Goal: Task Accomplishment & Management: Manage account settings

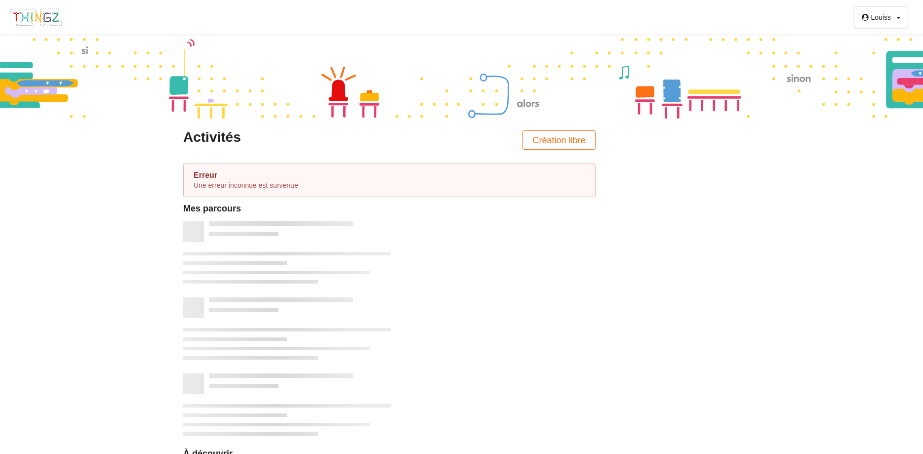
drag, startPoint x: 855, startPoint y: 47, endPoint x: 729, endPoint y: 87, distance: 131.7
click at [729, 87] on div at bounding box center [461, 77] width 923 height 84
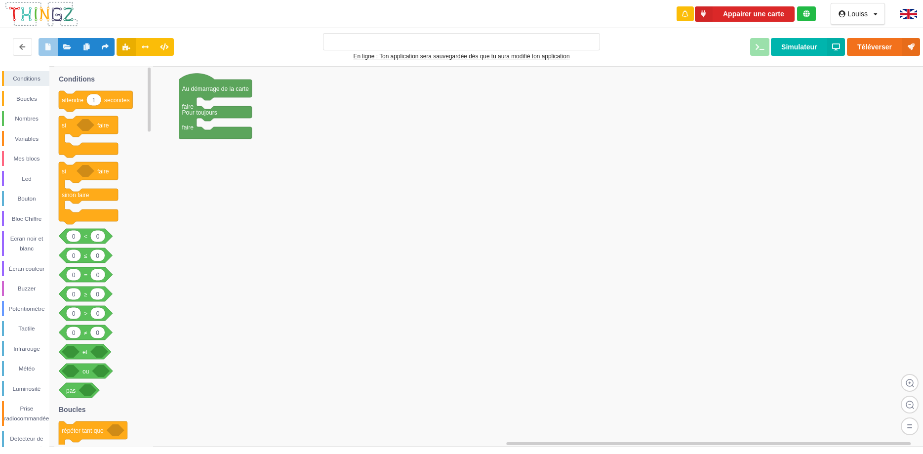
click at [849, 13] on div "Louiss" at bounding box center [858, 13] width 20 height 7
click at [839, 35] on div "Profil" at bounding box center [849, 34] width 56 height 18
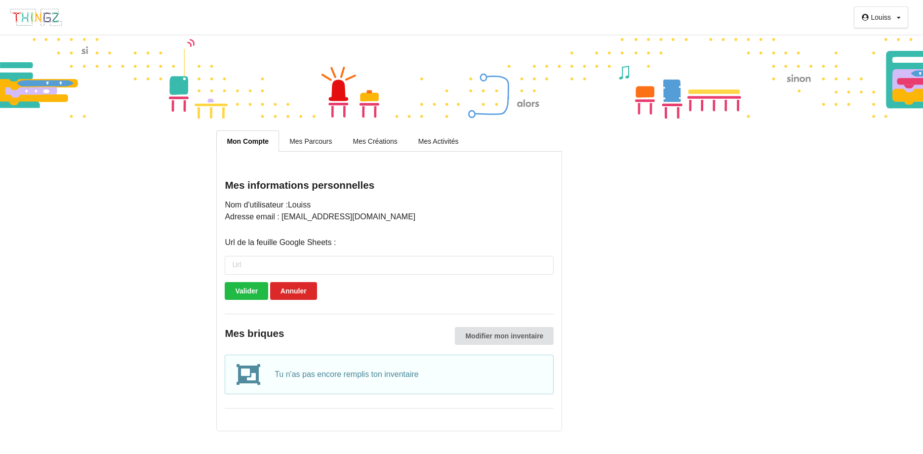
click at [872, 19] on div "Louiss" at bounding box center [882, 17] width 20 height 7
click at [783, 167] on div "Louiss Profil Déconnexion Mon Compte Mes Parcours Mes Créations Mes Activités M…" at bounding box center [461, 227] width 923 height 454
click at [116, 175] on div "Louiss Profil Déconnexion Mon Compte Mes Parcours Mes Créations Mes Activités M…" at bounding box center [461, 227] width 923 height 454
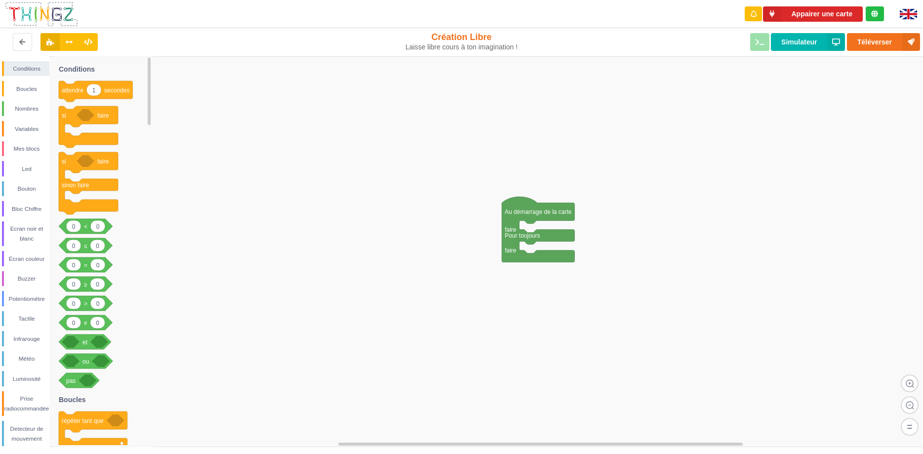
click at [49, 17] on img at bounding box center [41, 14] width 74 height 26
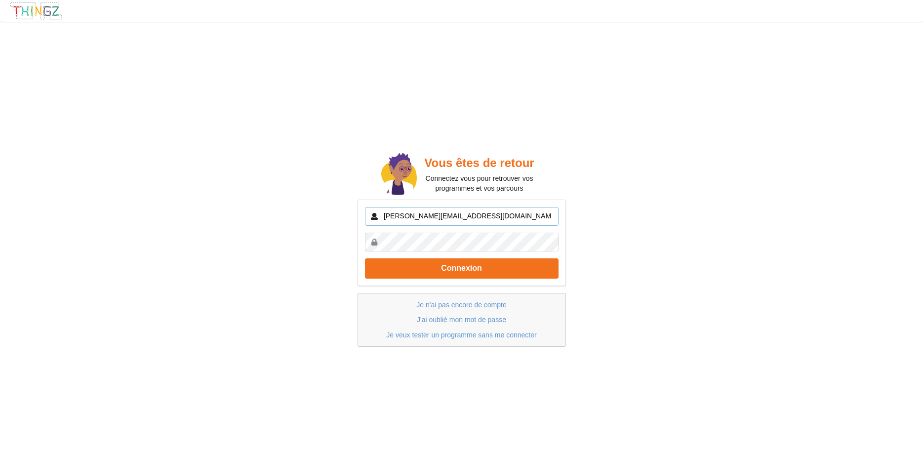
type input "[PERSON_NAME][EMAIL_ADDRESS][DOMAIN_NAME]"
click at [426, 270] on button "Connexion" at bounding box center [462, 268] width 194 height 20
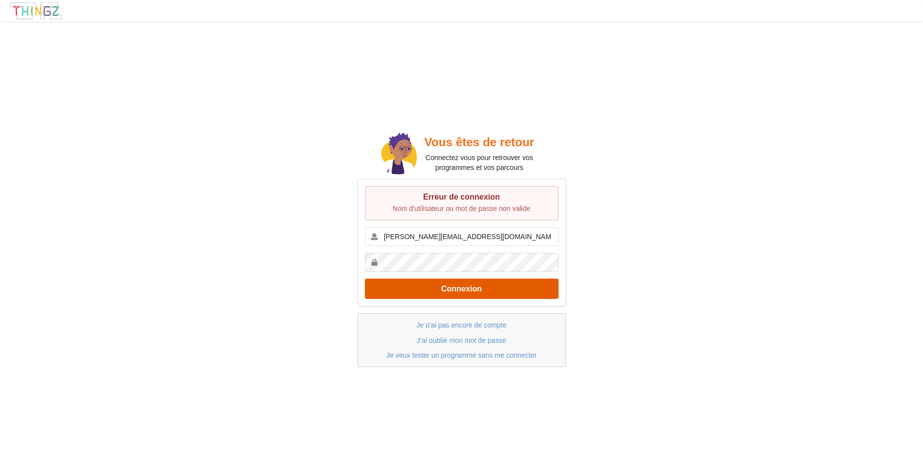
click at [539, 282] on button "Connexion" at bounding box center [462, 289] width 194 height 20
